Goal: Answer question/provide support

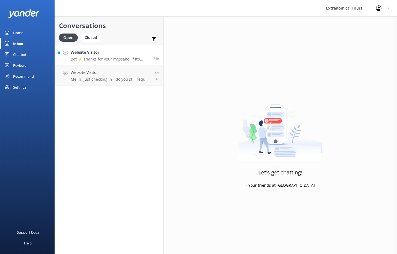
click at [119, 63] on link "Website Visitor Bot: ⚡ Thanks for your message! If it’s during our office hours…" at bounding box center [109, 55] width 109 height 20
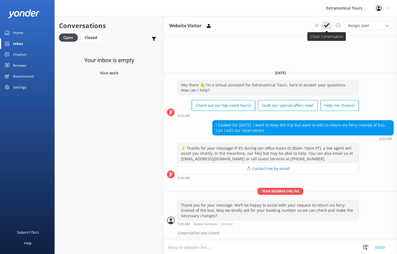
click at [326, 25] on icon at bounding box center [326, 25] width 5 height 5
